Goal: Find contact information: Find contact information

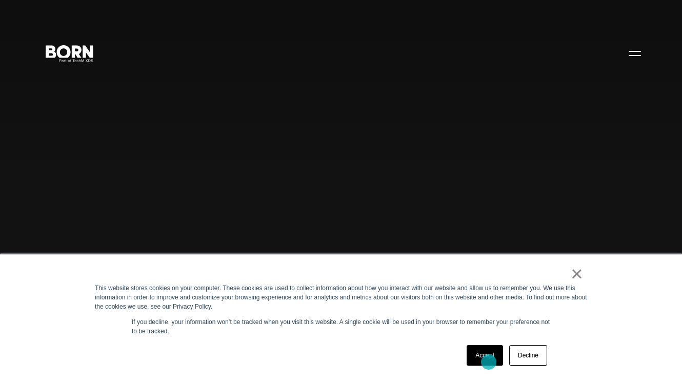
click at [488, 361] on link "Accept" at bounding box center [485, 355] width 36 height 21
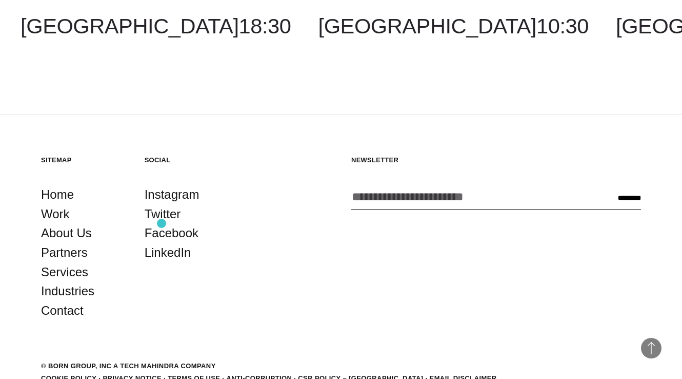
scroll to position [2744, 0]
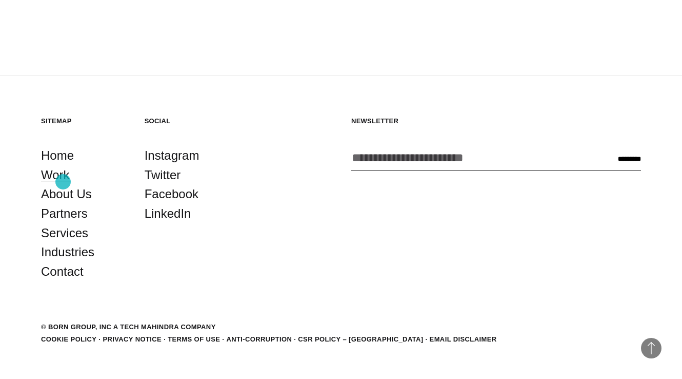
click at [63, 182] on link "Work" at bounding box center [55, 174] width 29 height 19
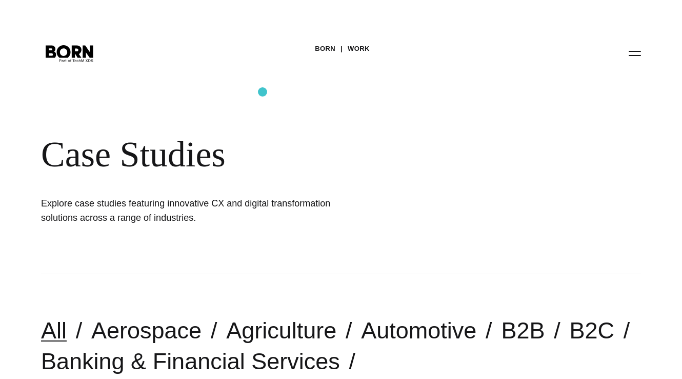
click at [602, 60] on div "BORN Work Case Studies Explore case studies featuring innovative CX and digital…" at bounding box center [341, 137] width 682 height 274
click at [638, 55] on button "Primary Menu" at bounding box center [635, 53] width 25 height 22
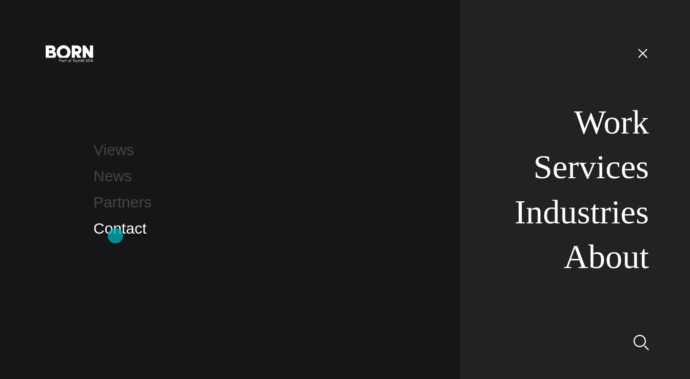
click at [116, 234] on link "Contact" at bounding box center [119, 228] width 53 height 17
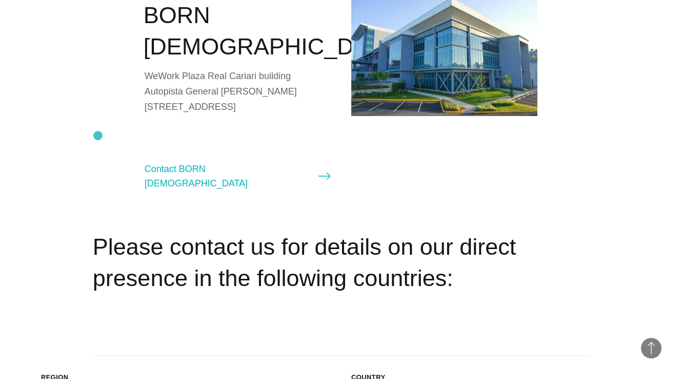
scroll to position [1106, 0]
